Goal: Information Seeking & Learning: Learn about a topic

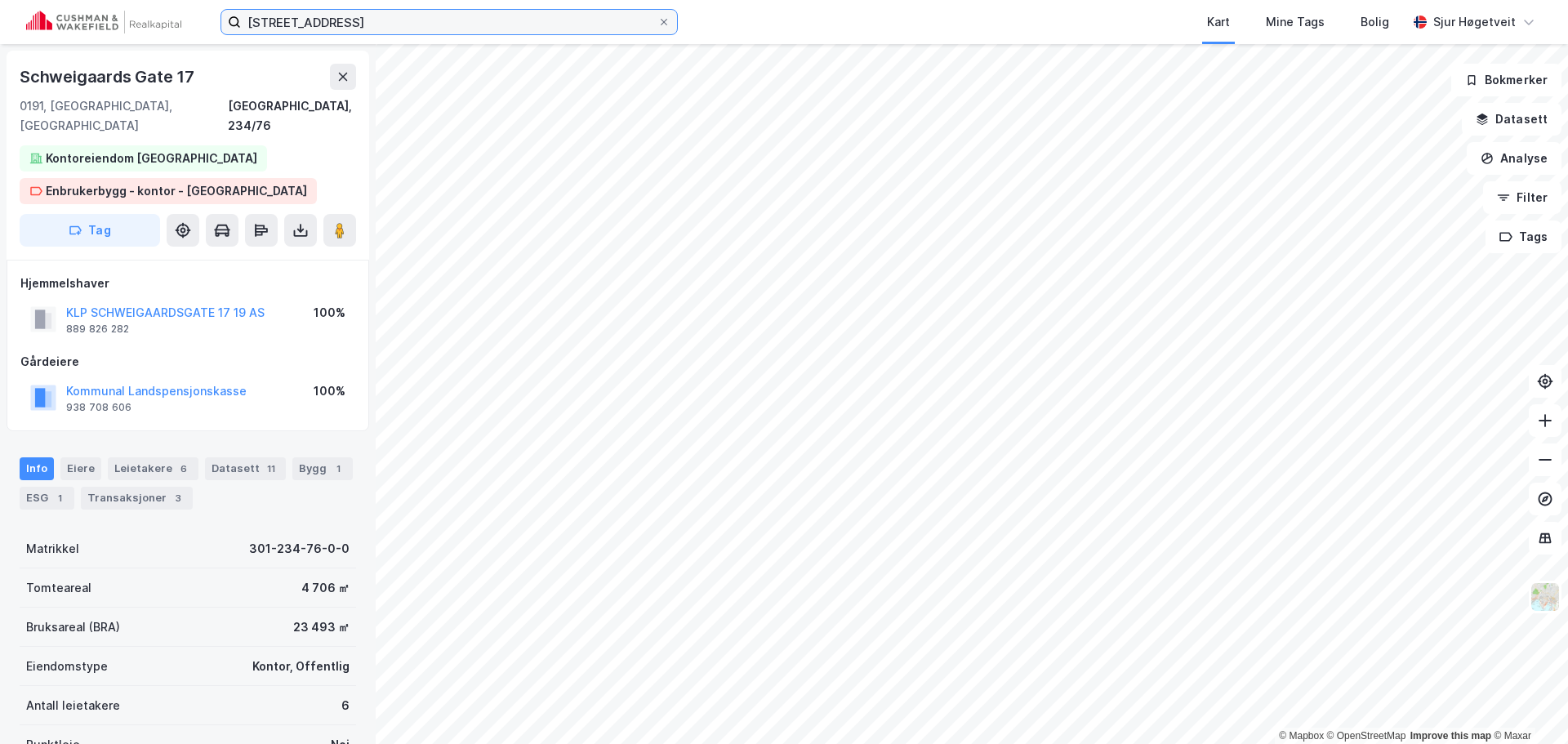
click at [360, 15] on input "schweigaards gate 17" at bounding box center [448, 21] width 416 height 24
click at [737, 17] on div "schweigaards gate 17 Kart Mine Tags Bolig Sjur Høgetveit" at bounding box center [784, 21] width 1568 height 44
click at [341, 70] on button at bounding box center [343, 77] width 26 height 26
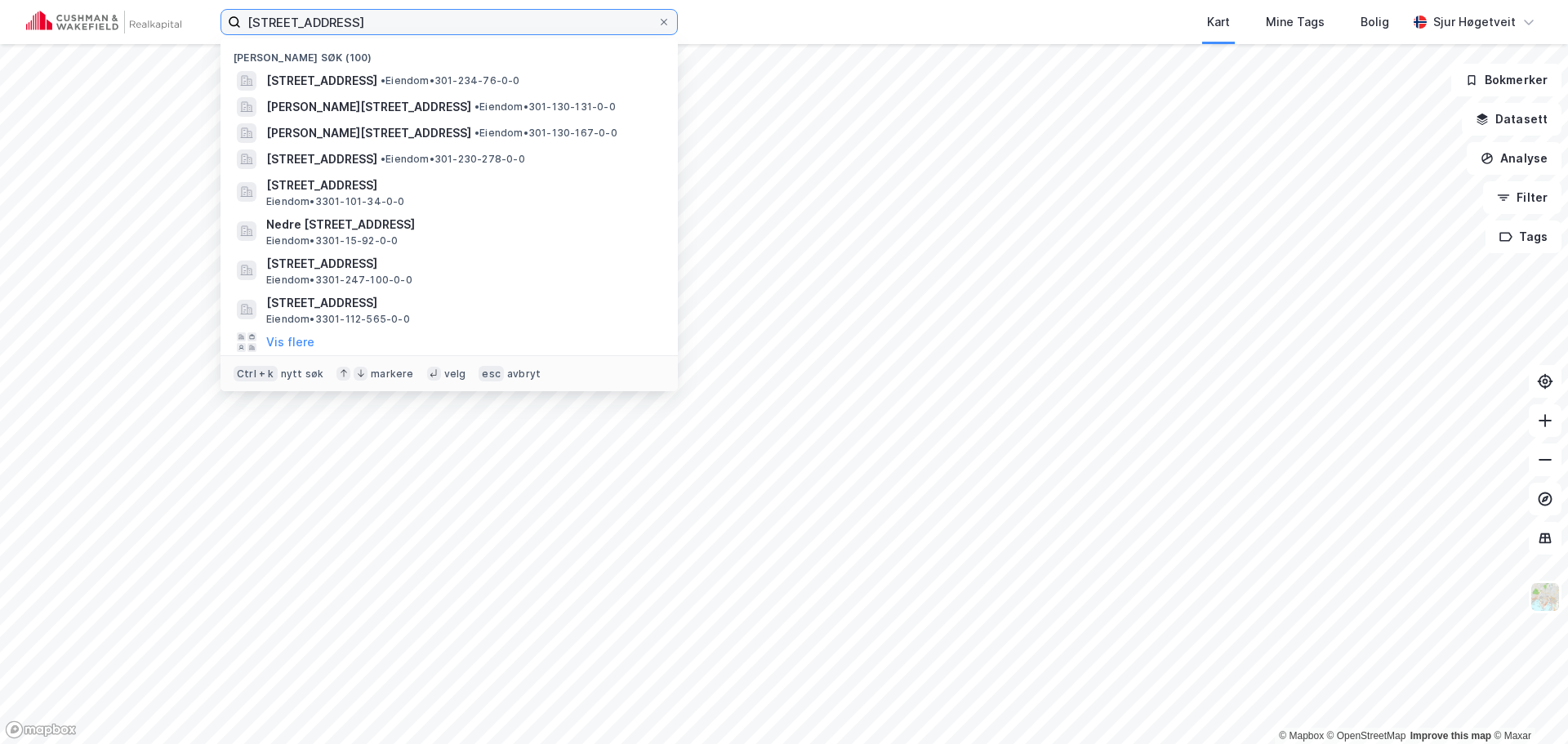
click at [348, 17] on input "schweigaards gate 17" at bounding box center [448, 21] width 416 height 24
click at [348, 16] on input "schweigaards gate 17" at bounding box center [448, 21] width 416 height 24
click at [346, 15] on input "schweigaards gate 17" at bounding box center [448, 21] width 416 height 24
paste input "Sommerveita 4"
click at [346, 15] on input "schweigaards gaSommerveita 4te 17" at bounding box center [448, 21] width 416 height 24
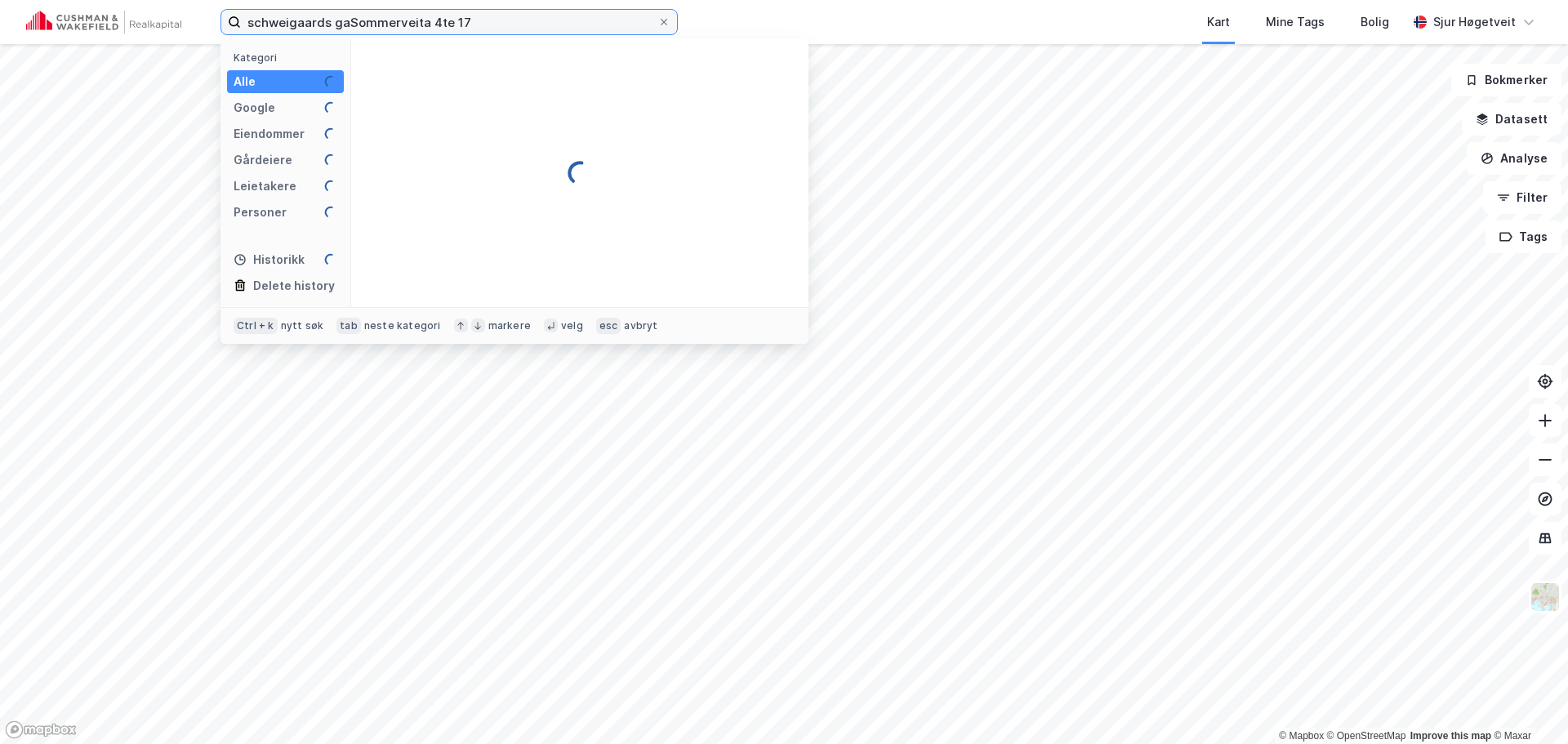
click at [346, 15] on input "schweigaards gaSommerveita 4te 17" at bounding box center [448, 21] width 416 height 24
paste input "Sommerveita 4"
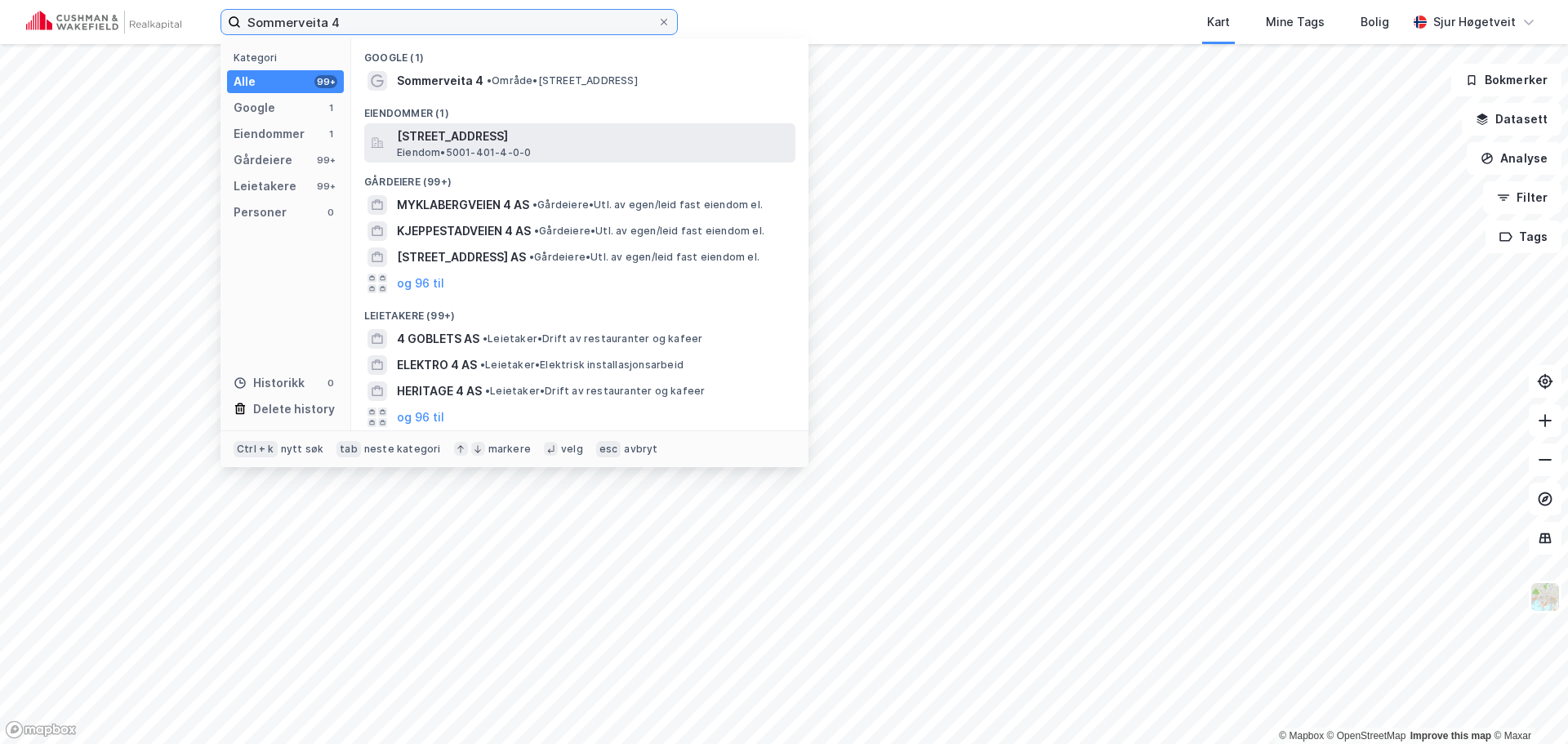
type input "Sommerveita 4"
click at [474, 134] on span "[STREET_ADDRESS]" at bounding box center [593, 136] width 392 height 19
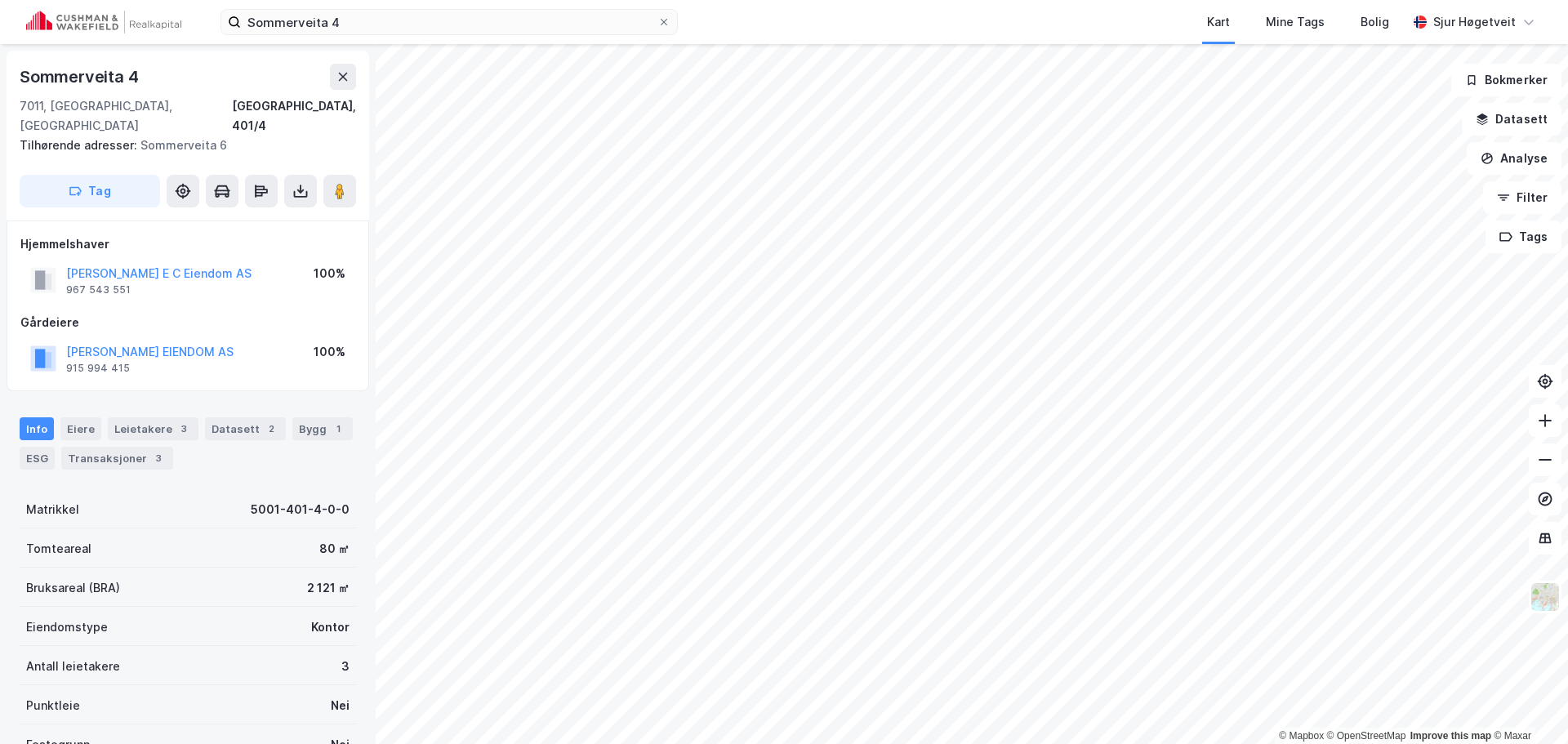
scroll to position [1, 0]
click at [315, 416] on div "Bygg 1" at bounding box center [322, 428] width 60 height 23
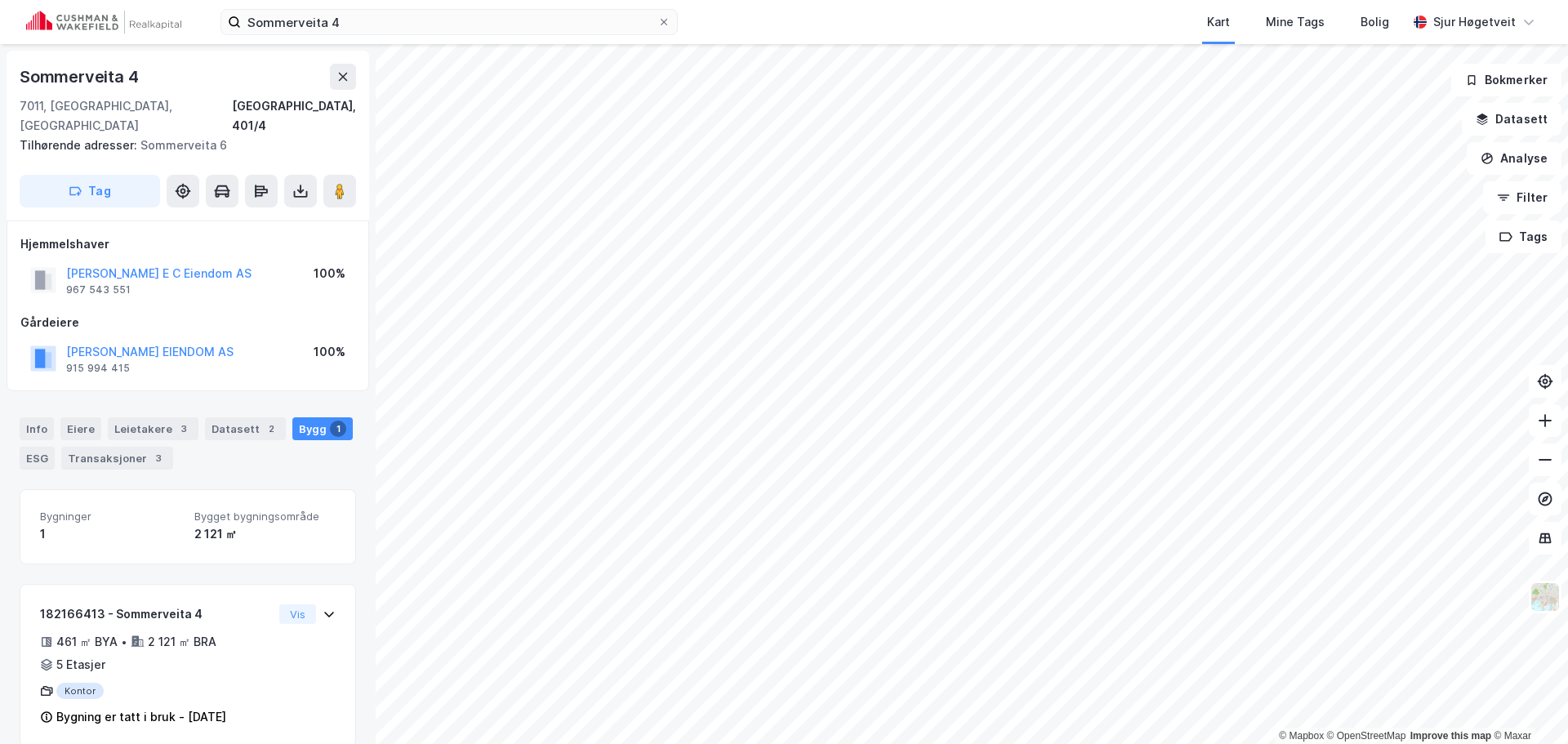
scroll to position [3, 0]
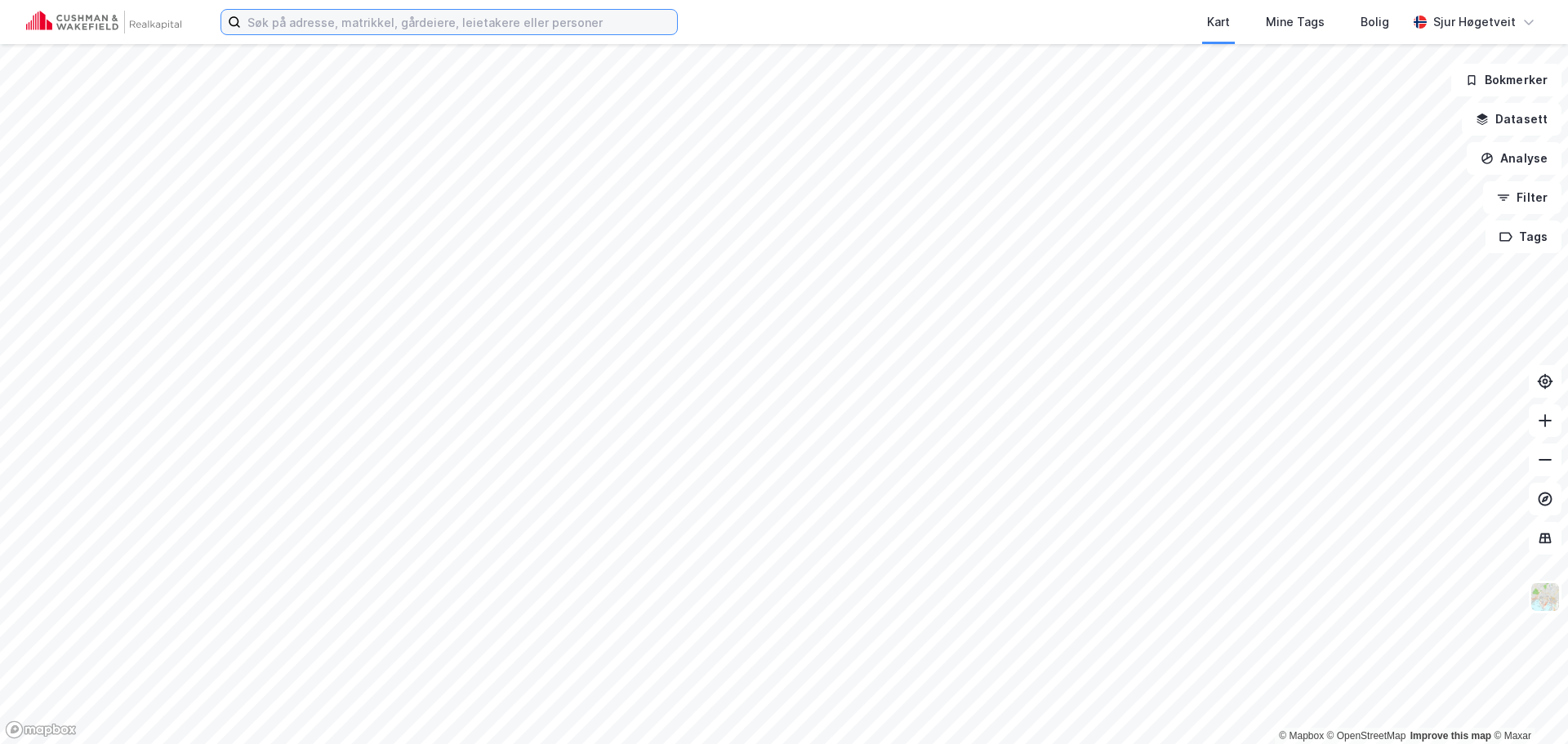
click at [506, 29] on input at bounding box center [458, 21] width 436 height 24
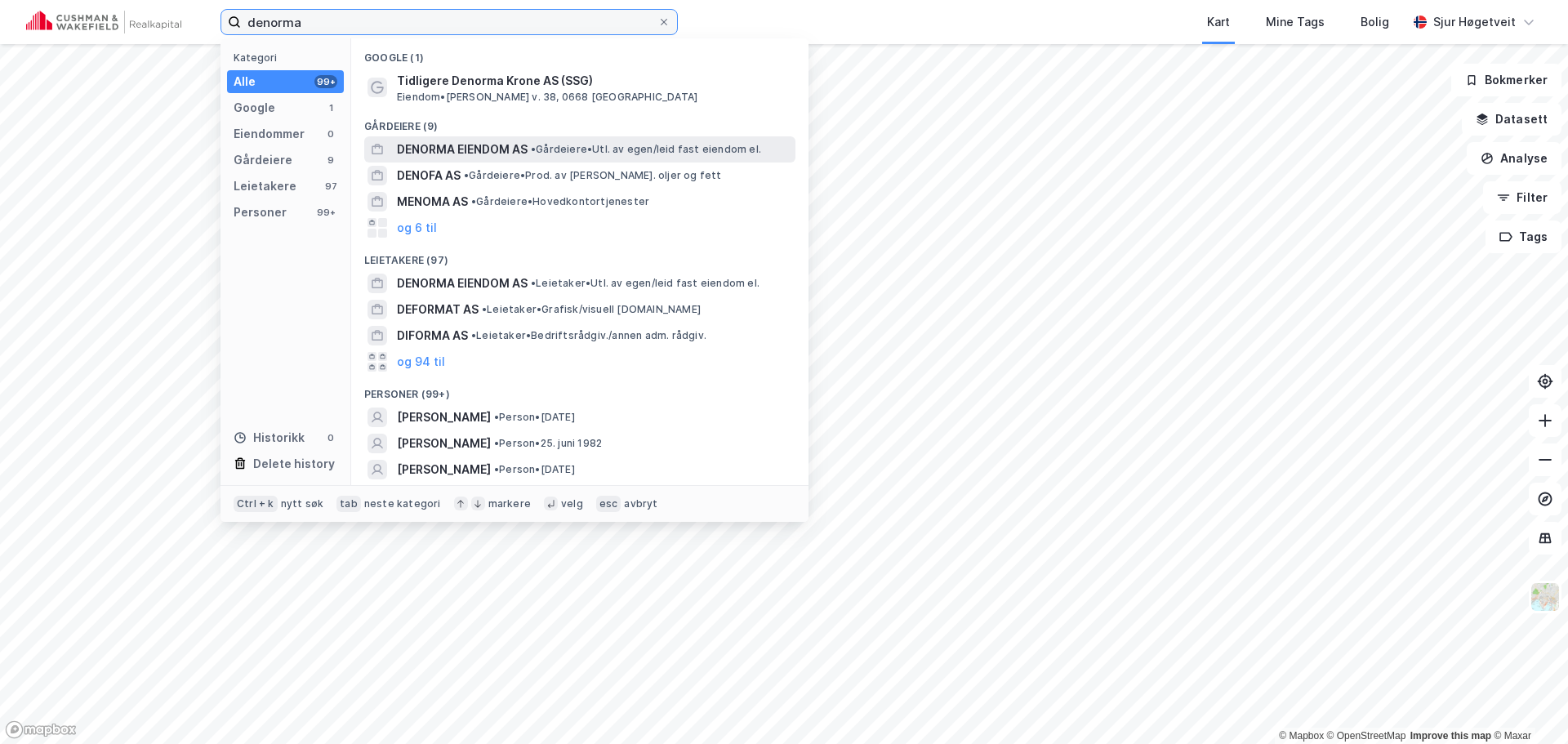
type input "denorma"
click at [535, 154] on span "•" at bounding box center [533, 148] width 5 height 13
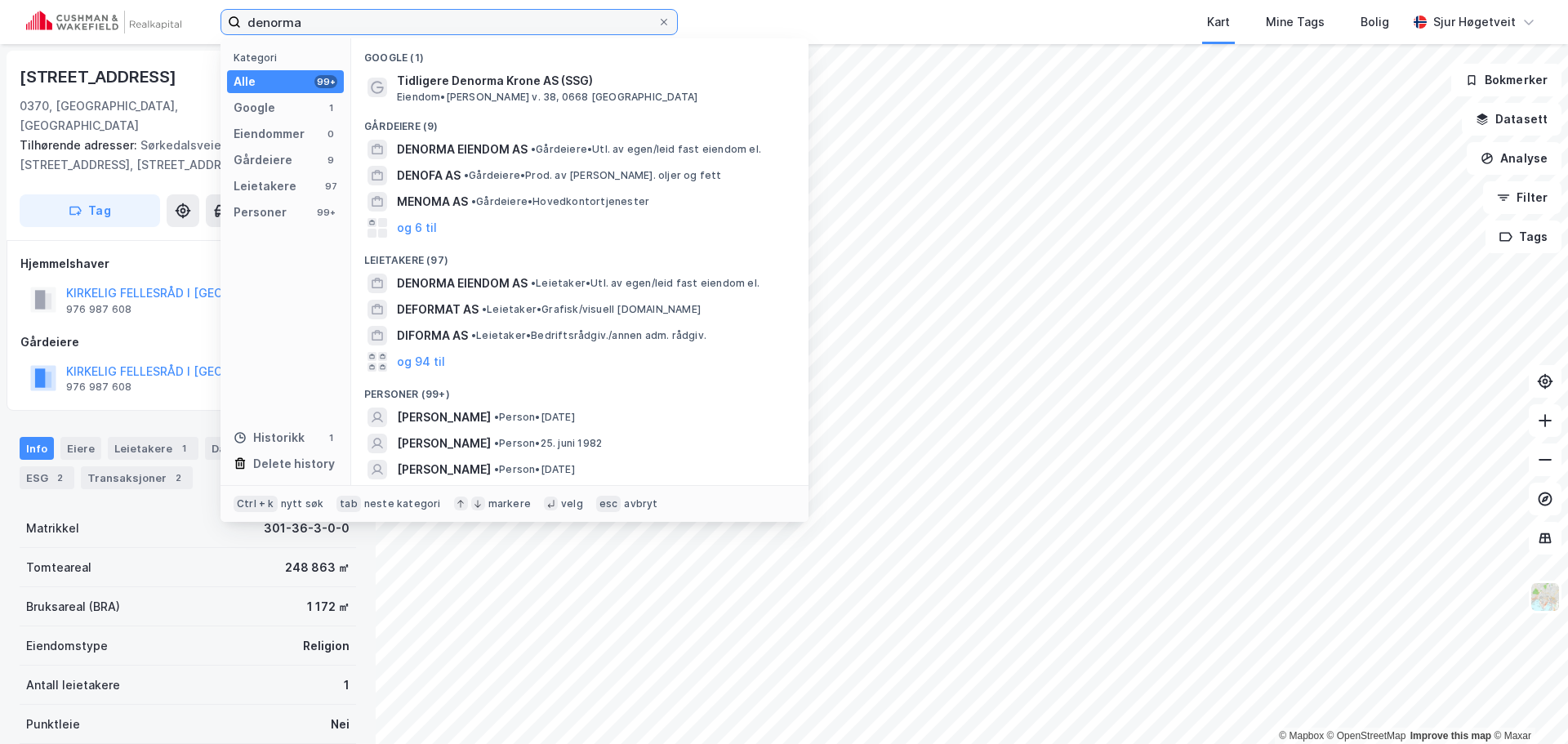
click at [353, 17] on input "denorma" at bounding box center [448, 21] width 416 height 24
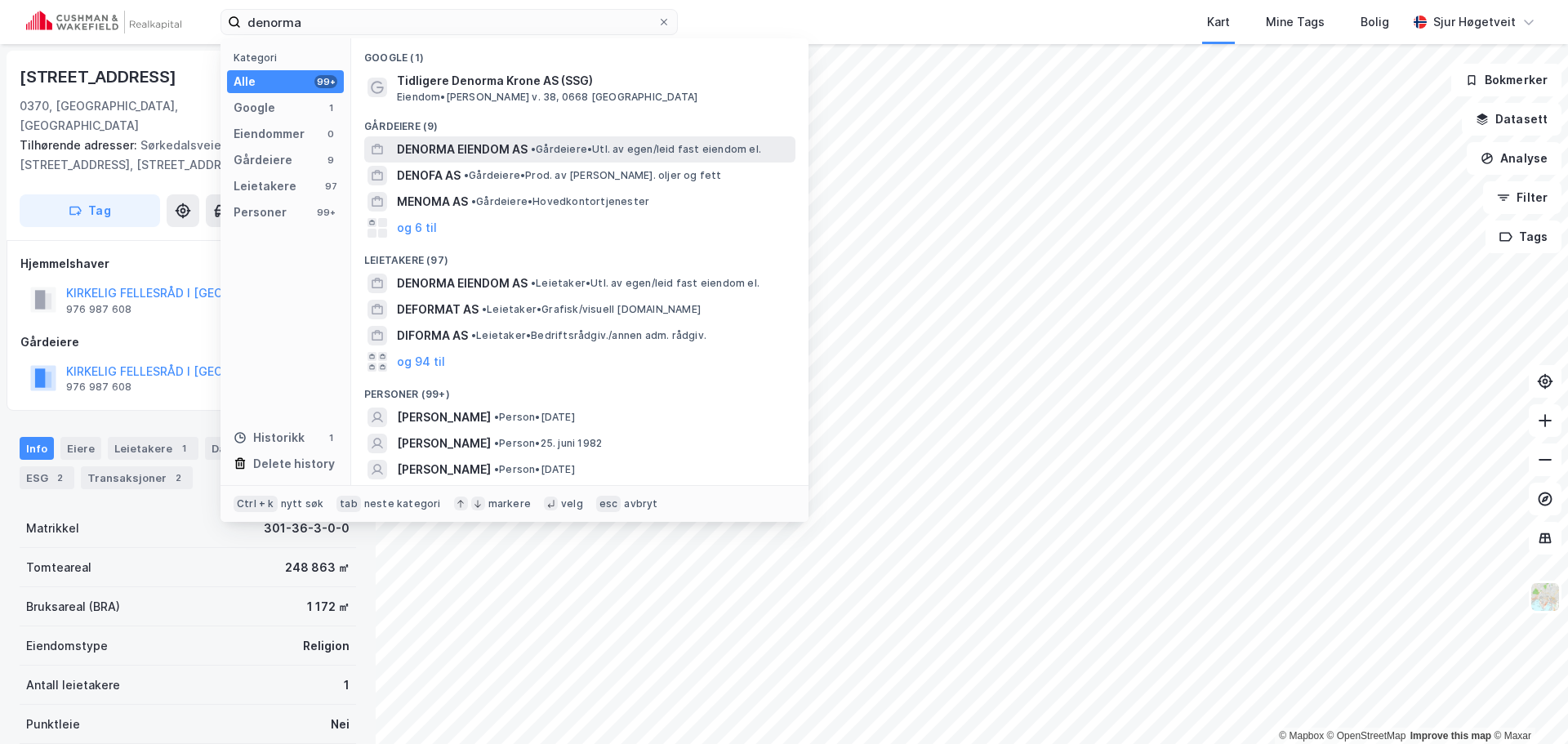
click at [551, 151] on span "• Gårdeiere • Utl. av egen/leid fast eiendom el." at bounding box center [645, 148] width 230 height 13
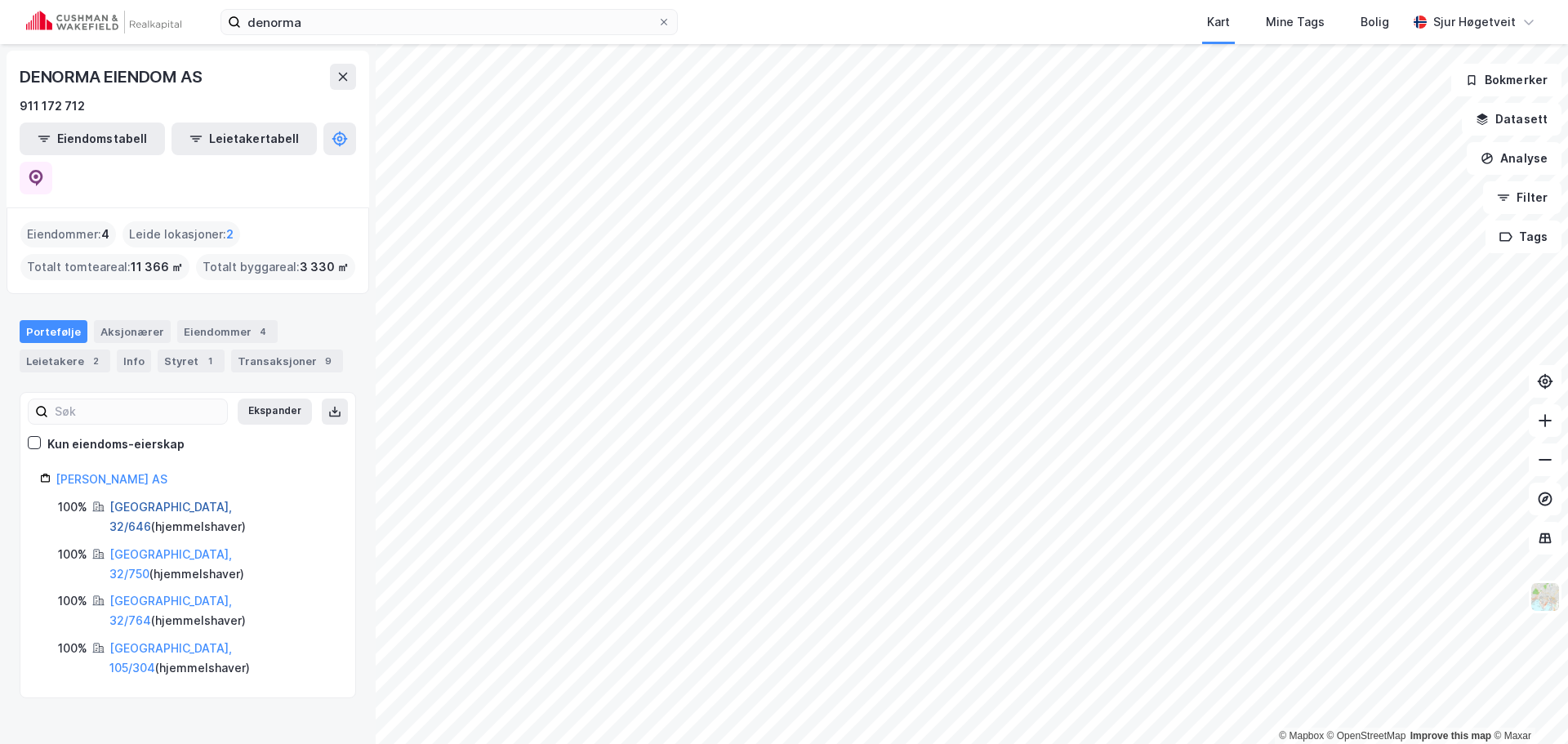
click at [141, 500] on link "[GEOGRAPHIC_DATA], 32/646" at bounding box center [171, 516] width 122 height 34
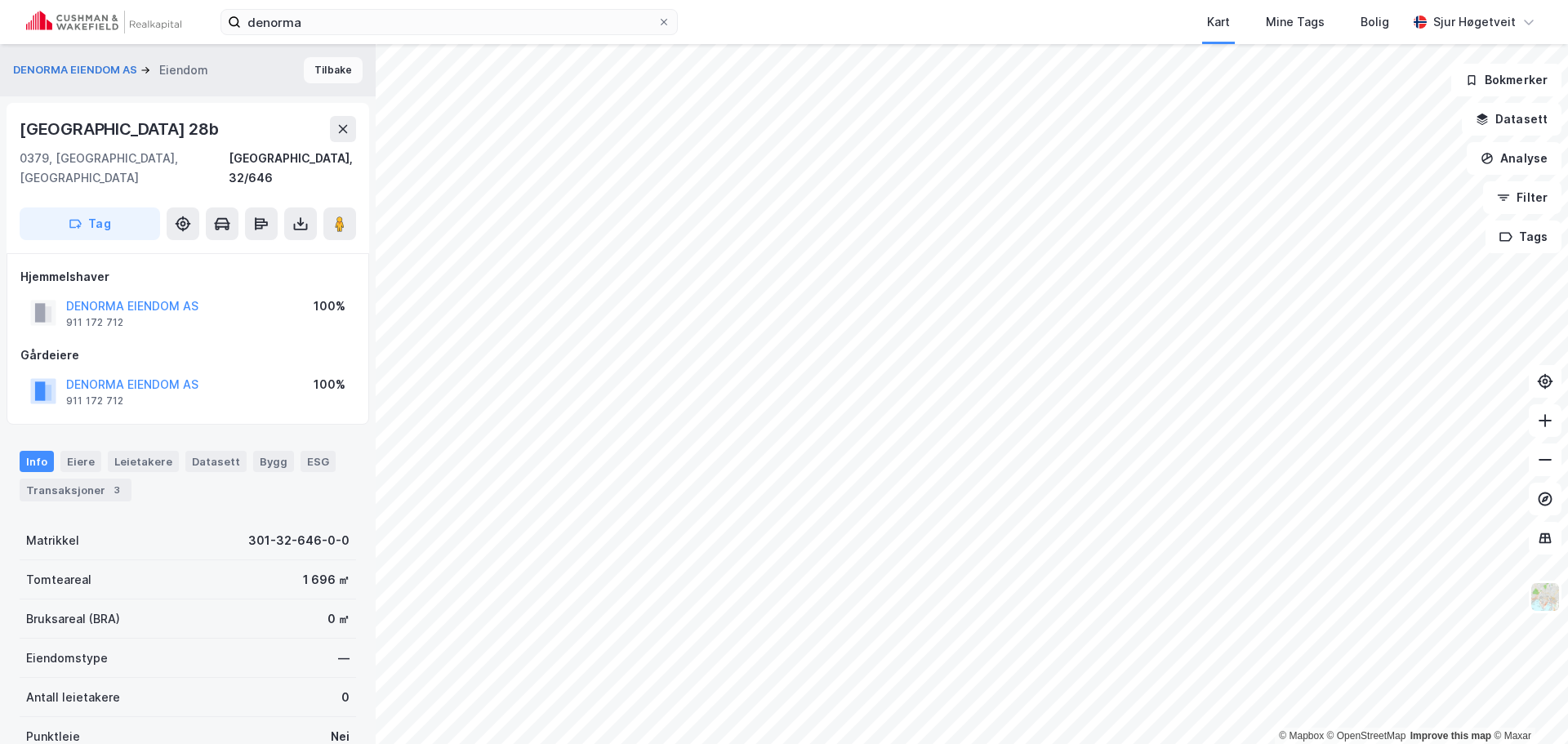
click at [332, 69] on button "Tilbake" at bounding box center [333, 70] width 59 height 26
